Goal: Task Accomplishment & Management: Use online tool/utility

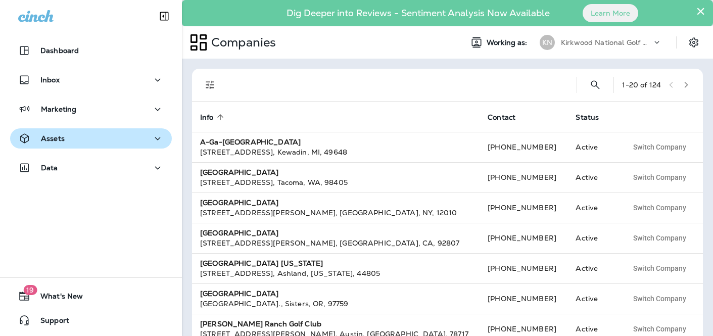
click at [123, 147] on button "Assets" at bounding box center [91, 138] width 162 height 20
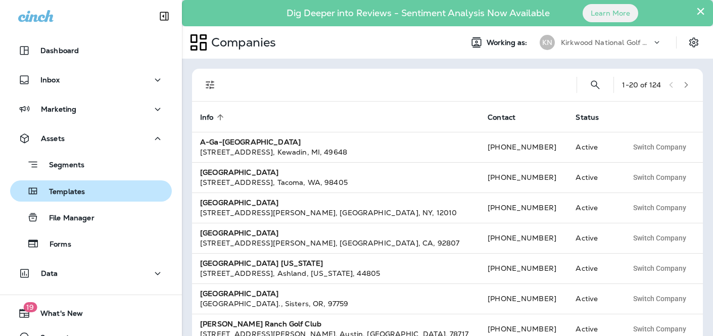
click at [81, 196] on p "Templates" at bounding box center [62, 193] width 46 height 10
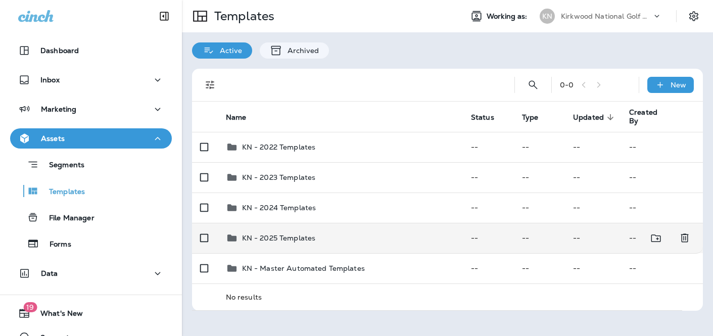
click at [335, 250] on td "KN - 2025 Templates" at bounding box center [340, 238] width 245 height 30
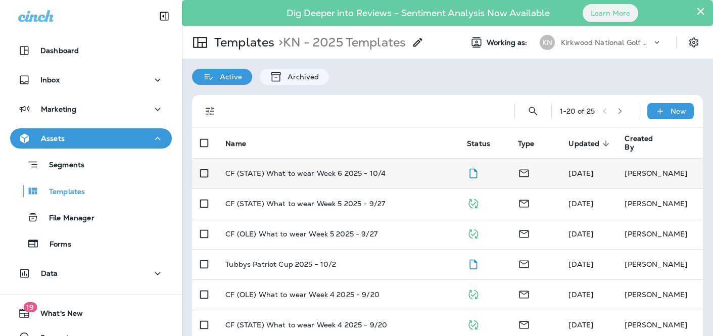
click at [404, 171] on div "CF (STATE) What to wear Week 6 2025 - 10/4" at bounding box center [337, 173] width 225 height 8
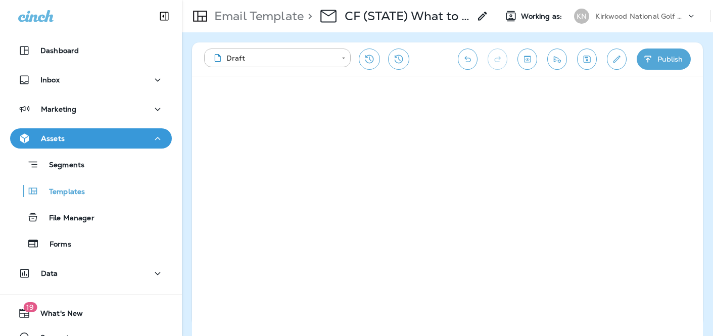
click at [618, 62] on icon "Edit details" at bounding box center [617, 59] width 11 height 10
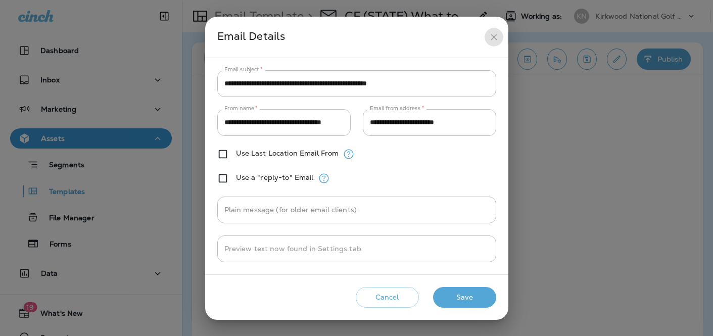
click at [493, 33] on icon "close" at bounding box center [494, 37] width 11 height 11
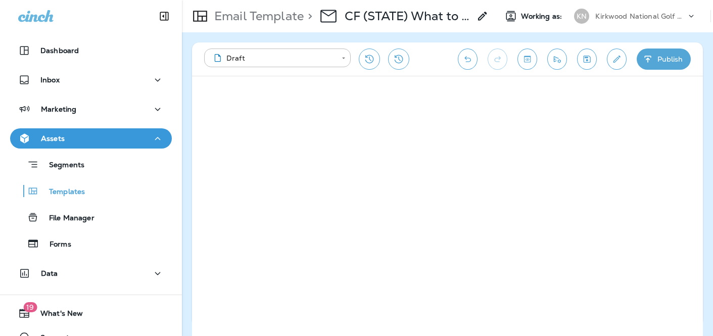
click at [560, 62] on icon "Send test email" at bounding box center [557, 59] width 7 height 7
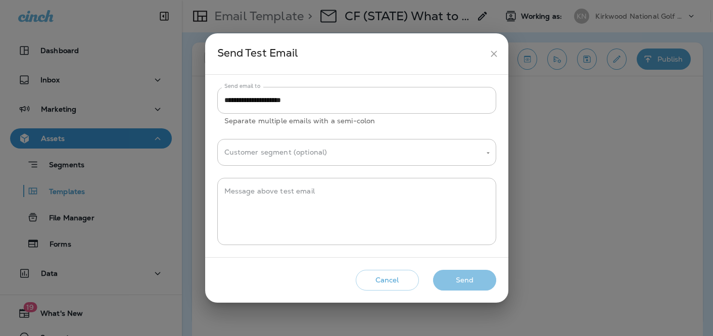
click at [466, 280] on button "Send" at bounding box center [464, 280] width 63 height 21
